Goal: Contribute content

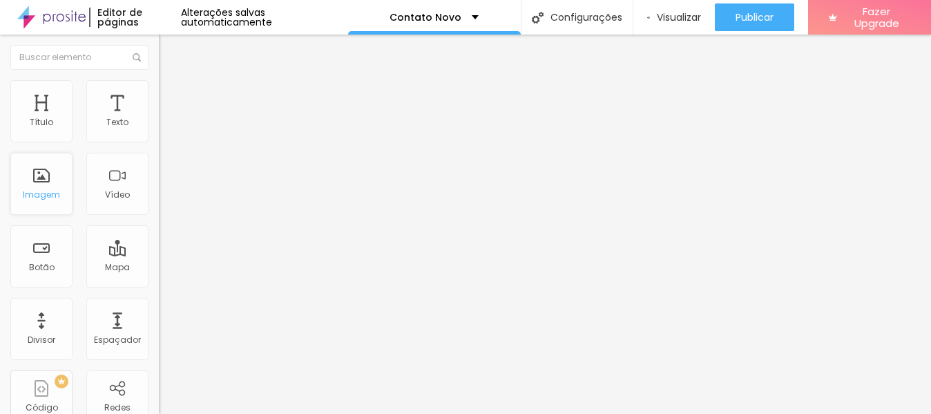
click at [47, 191] on div "Imagem" at bounding box center [41, 195] width 37 height 10
click at [159, 119] on span "Trocar imagem" at bounding box center [196, 113] width 75 height 12
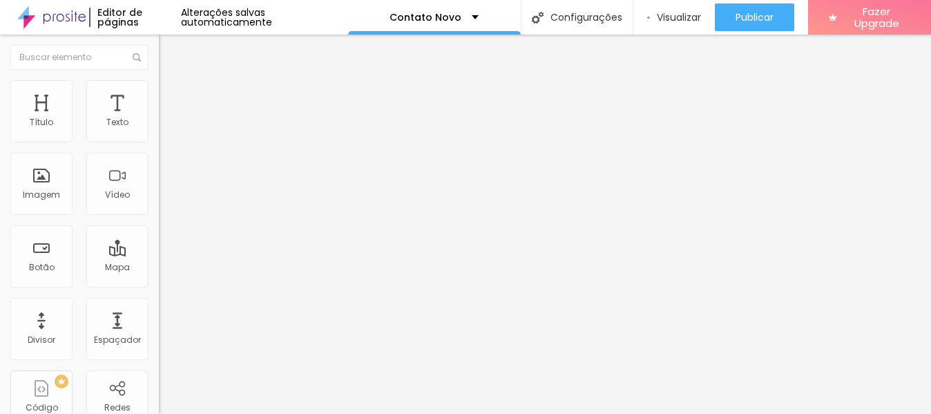
drag, startPoint x: 91, startPoint y: 174, endPoint x: 88, endPoint y: 191, distance: 17.5
click at [159, 117] on div "Trocar imagem" at bounding box center [238, 113] width 159 height 10
